Goal: Navigation & Orientation: Find specific page/section

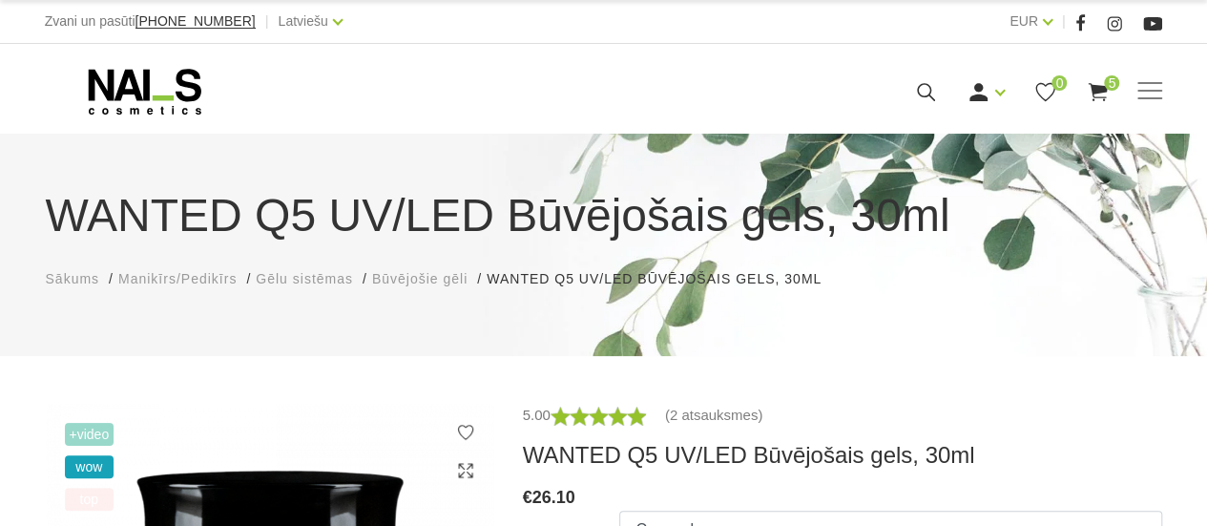
click at [171, 275] on span "Manikīrs/Pedikīrs" at bounding box center [177, 278] width 118 height 15
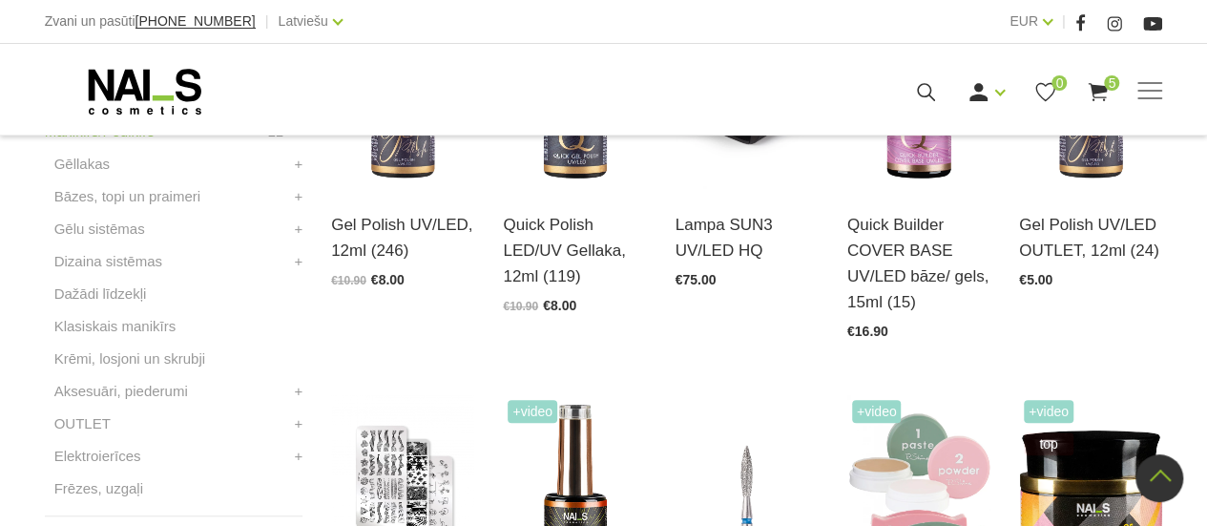
scroll to position [661, 0]
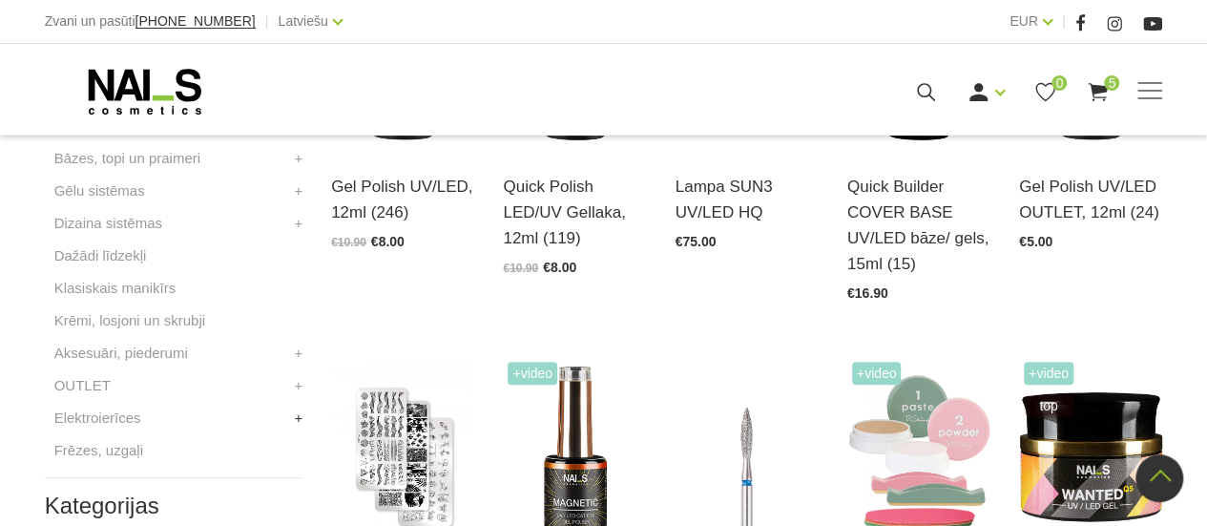
click at [300, 419] on link "+" at bounding box center [298, 417] width 9 height 23
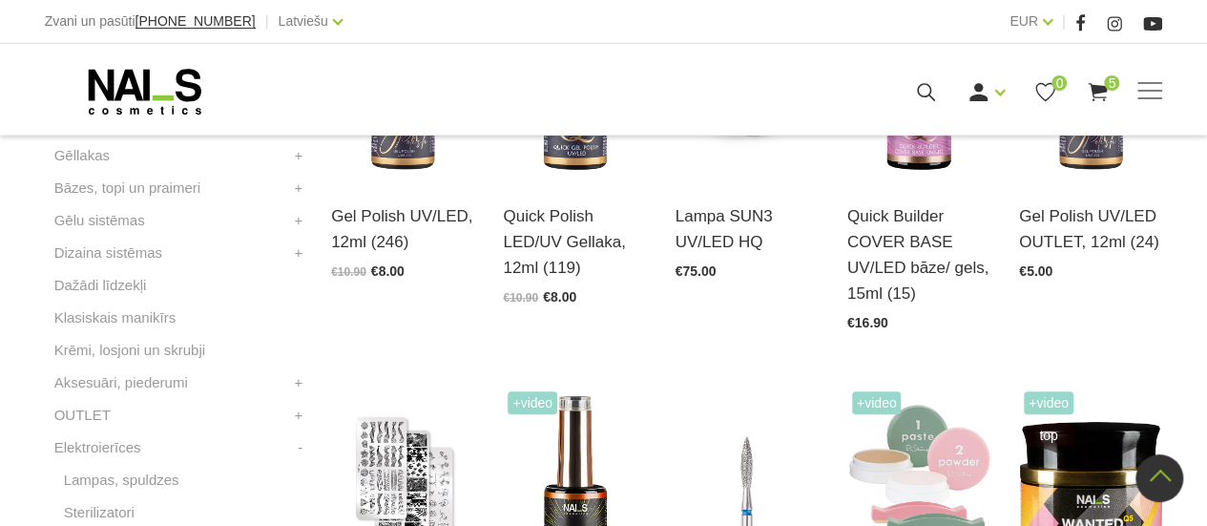
scroll to position [623, 0]
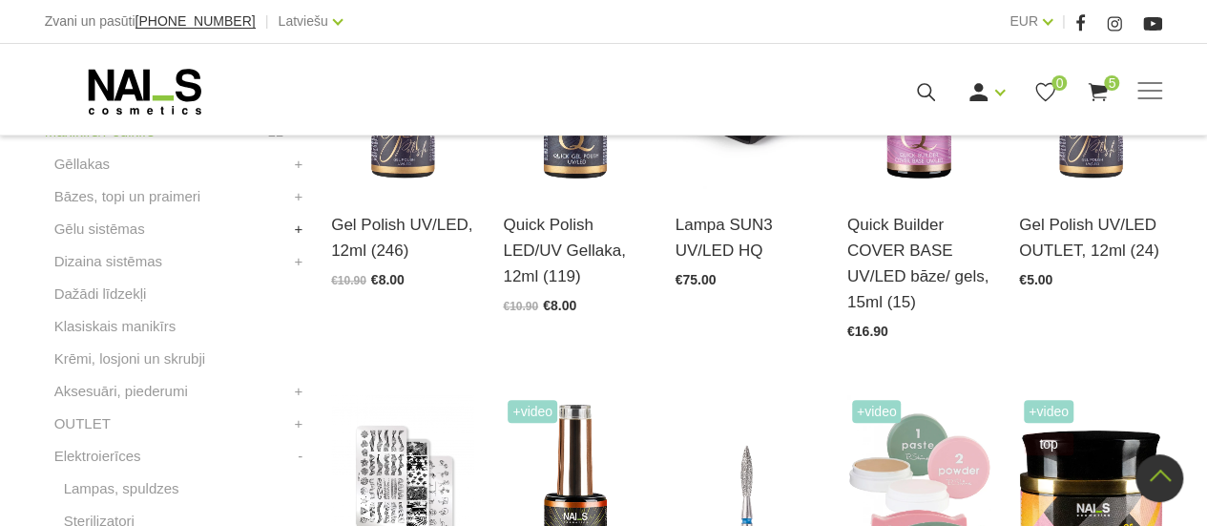
click at [299, 228] on link "+" at bounding box center [298, 228] width 9 height 23
click at [143, 293] on link "Krāsainie gēli" at bounding box center [107, 293] width 86 height 23
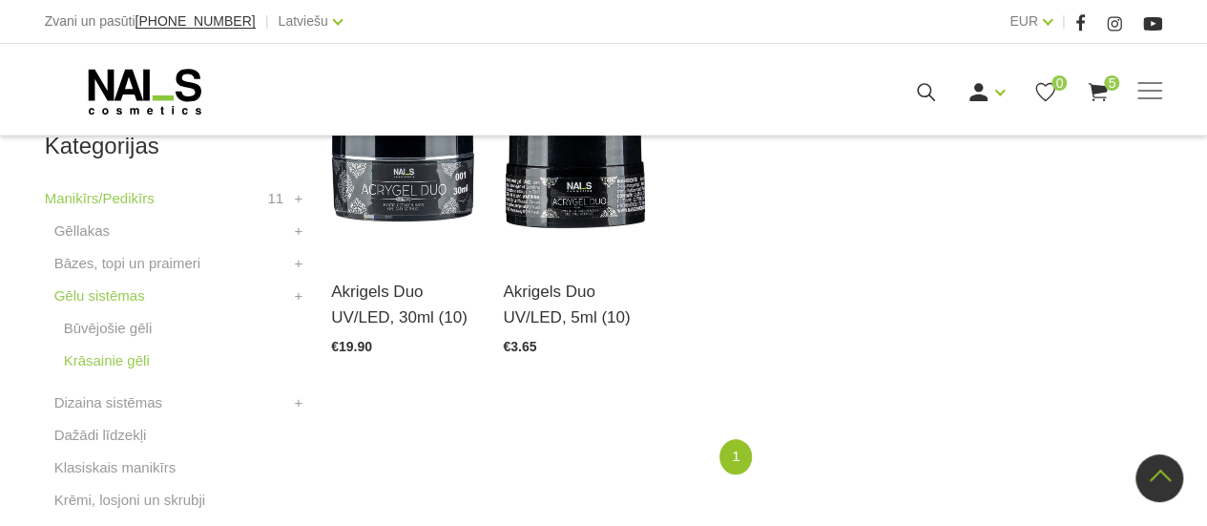
scroll to position [547, 0]
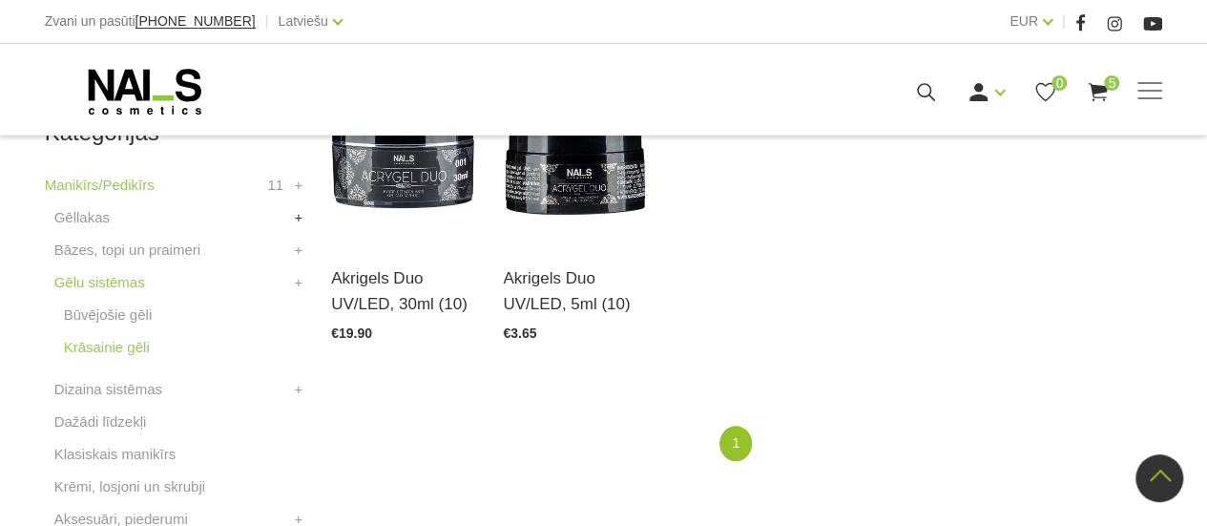
click at [298, 218] on link "+" at bounding box center [298, 217] width 9 height 23
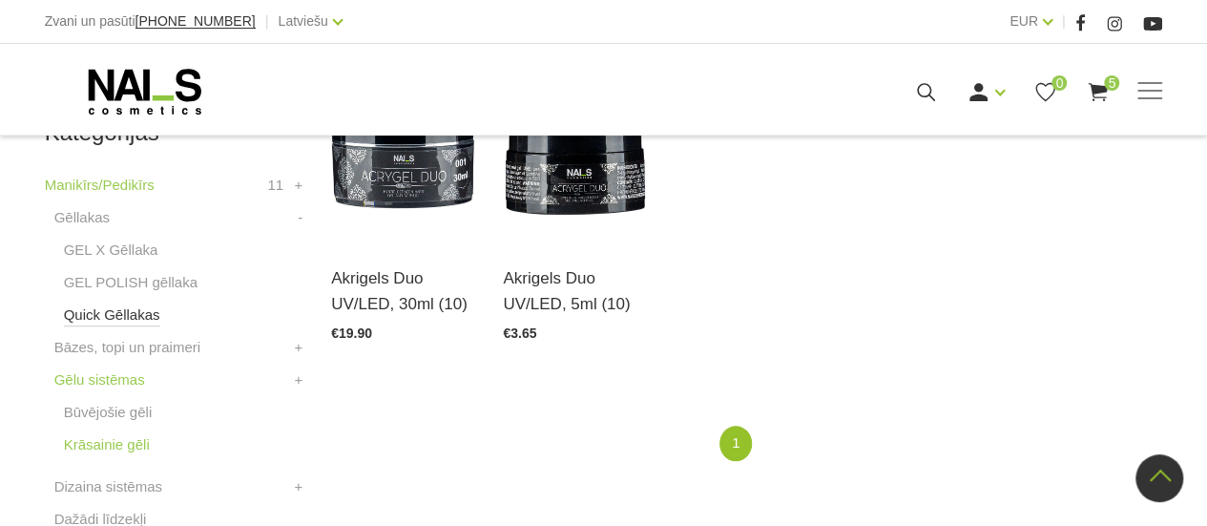
click at [124, 314] on link "Quick Gēllakas" at bounding box center [112, 314] width 96 height 23
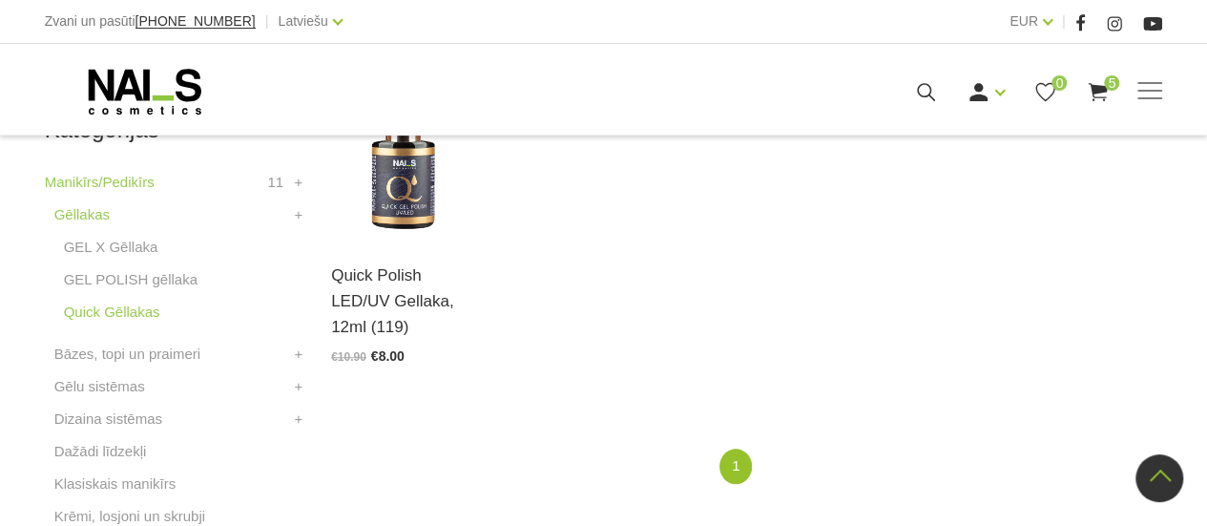
scroll to position [585, 0]
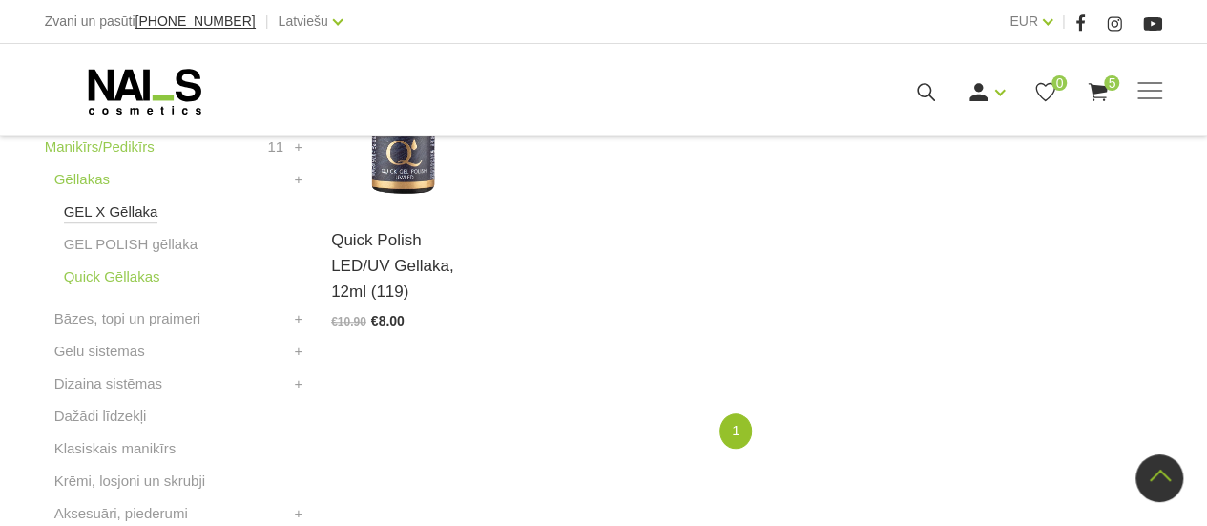
click at [125, 206] on link "GEL X Gēllaka" at bounding box center [111, 211] width 94 height 23
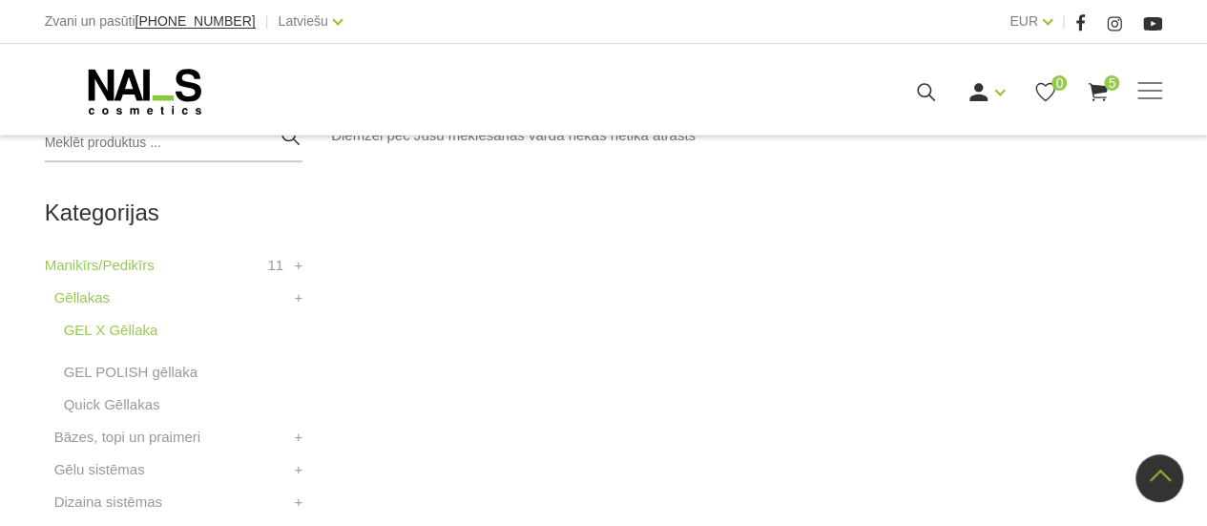
scroll to position [483, 0]
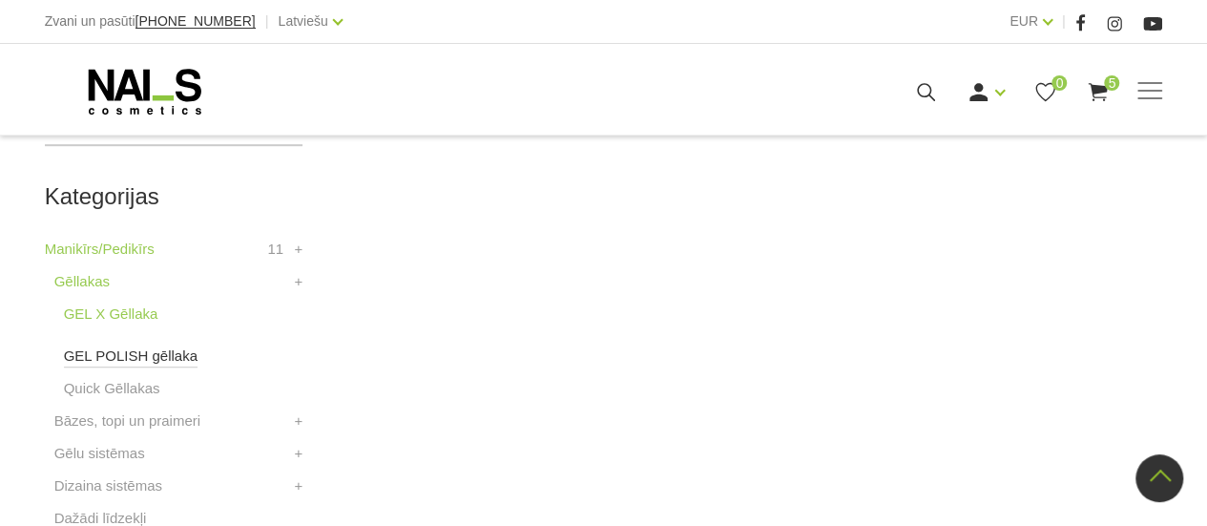
click at [139, 351] on link "GEL POLISH gēllaka" at bounding box center [131, 355] width 134 height 23
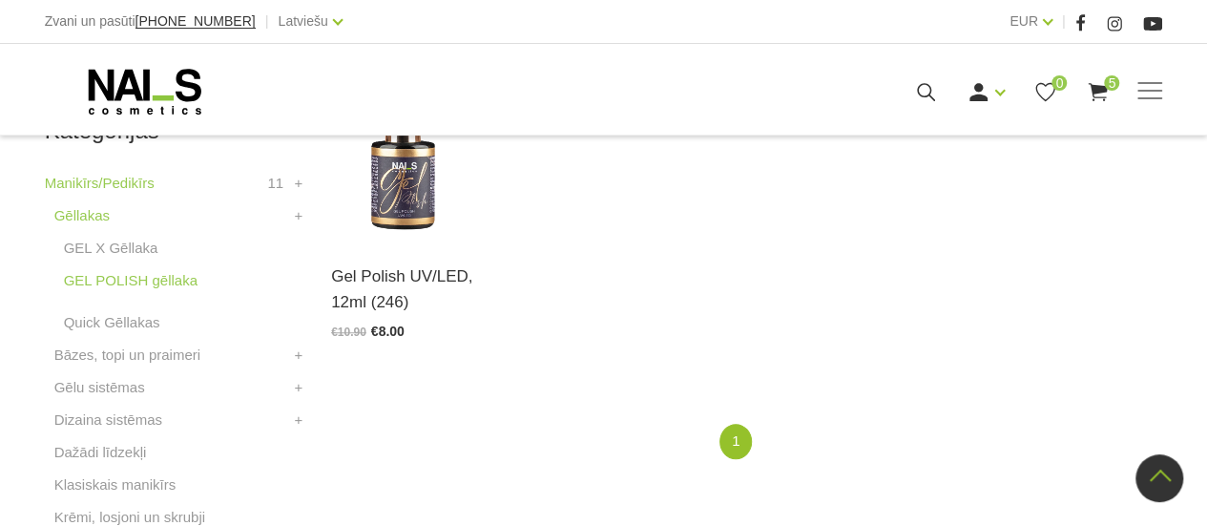
scroll to position [559, 0]
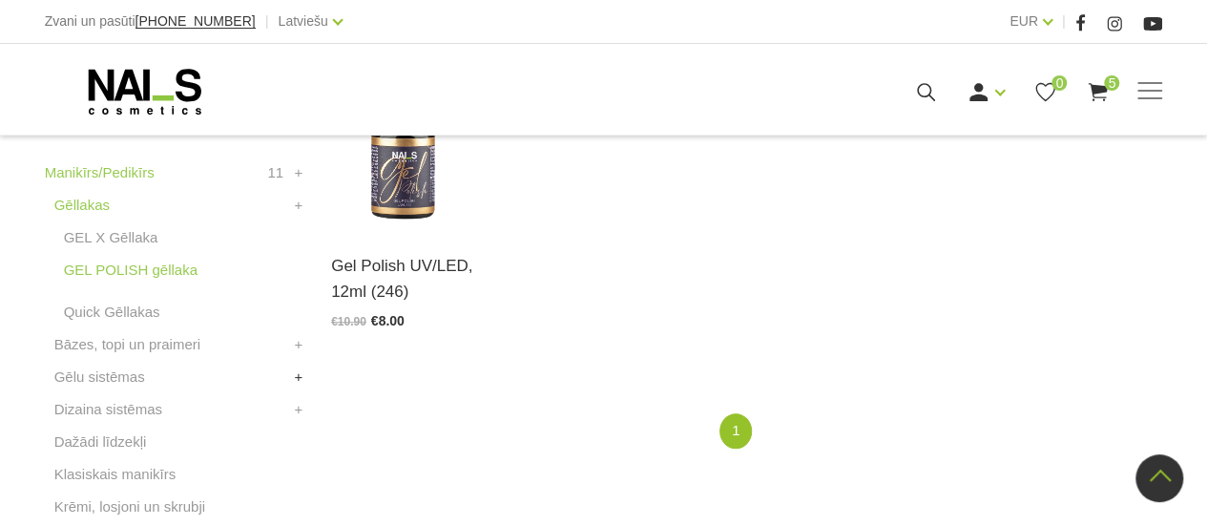
click at [296, 377] on link "+" at bounding box center [298, 376] width 9 height 23
click at [147, 410] on link "Būvējošie gēli" at bounding box center [108, 409] width 89 height 23
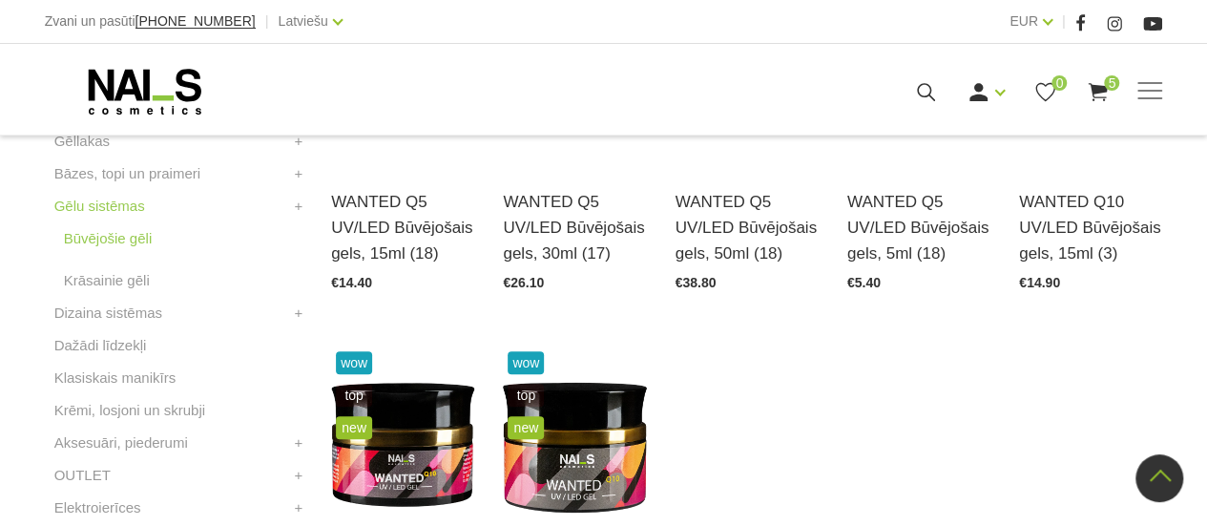
scroll to position [635, 0]
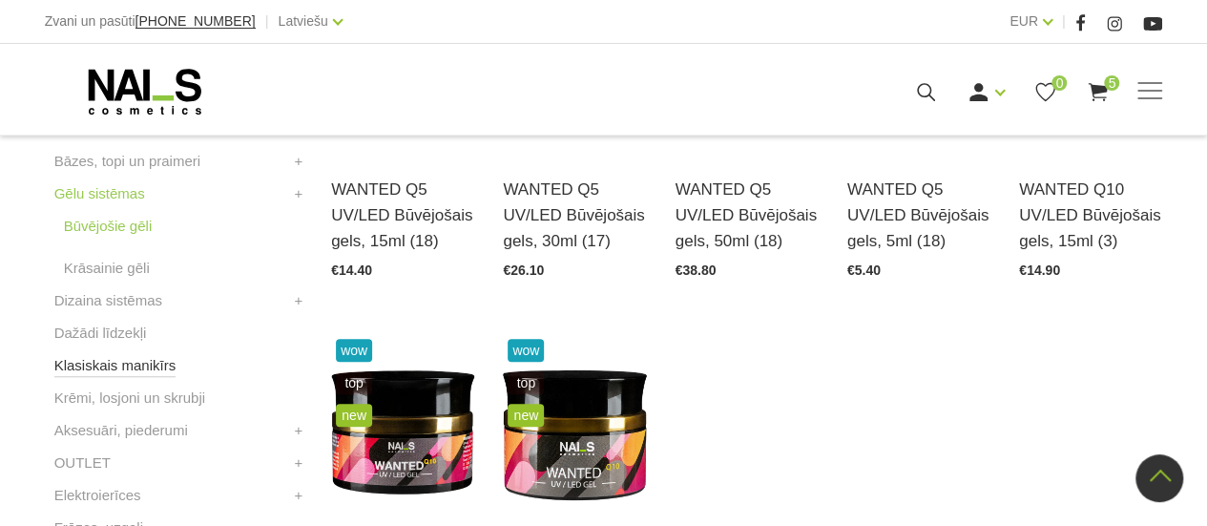
click at [149, 363] on link "Klasiskais manikīrs" at bounding box center [115, 365] width 122 height 23
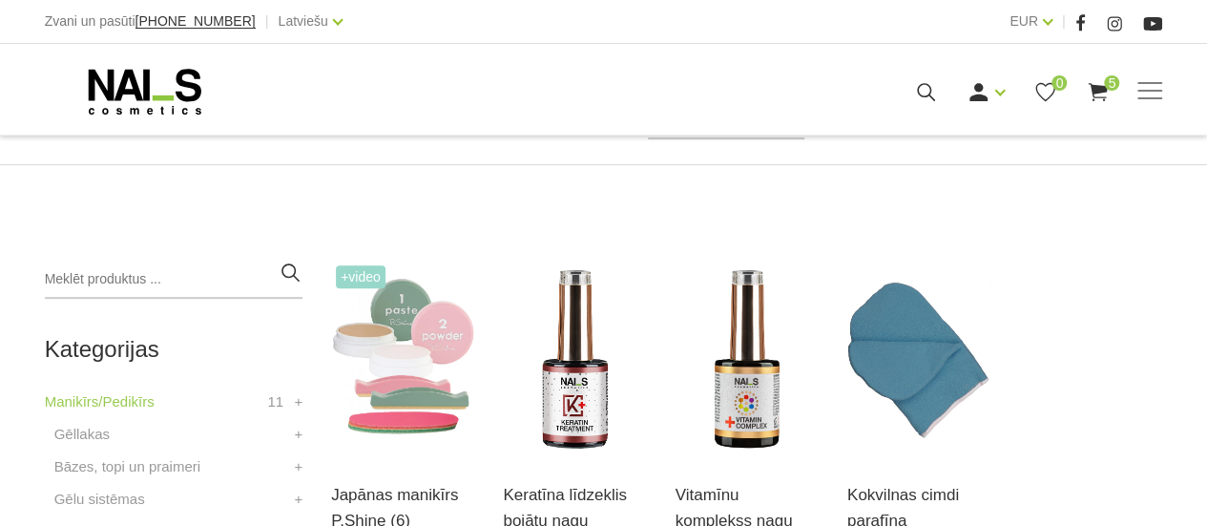
scroll to position [368, 0]
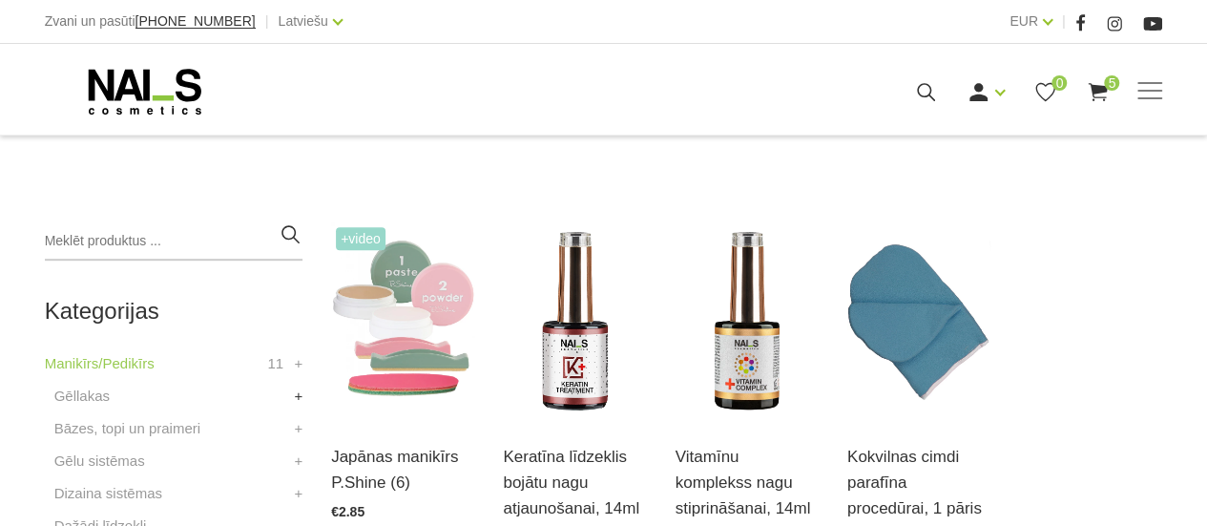
click at [294, 394] on link "+" at bounding box center [298, 395] width 9 height 23
click at [92, 392] on link "Gēllakas" at bounding box center [81, 395] width 55 height 23
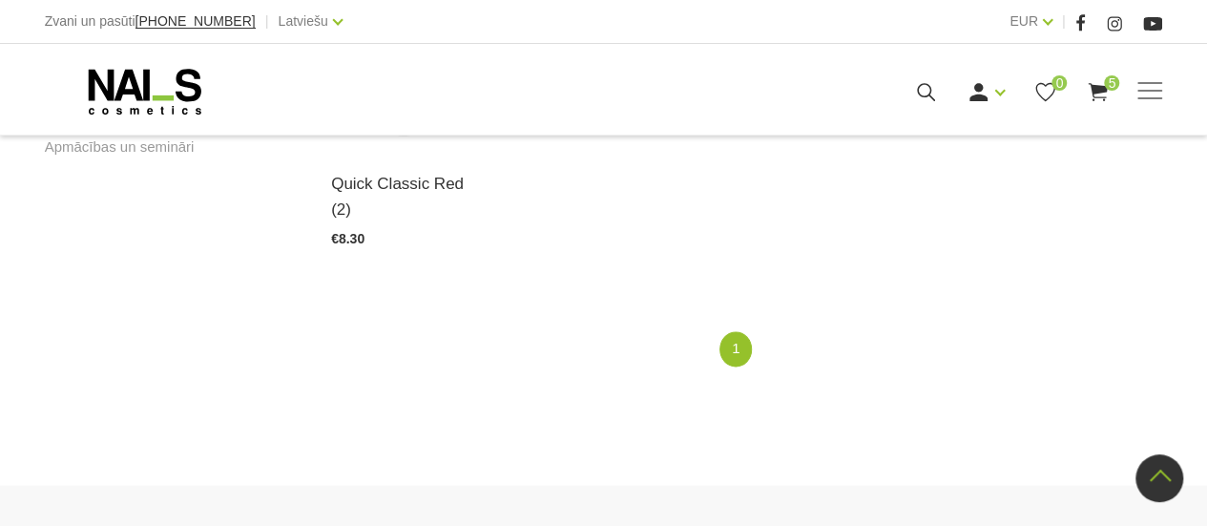
scroll to position [1526, 0]
